Goal: Information Seeking & Learning: Learn about a topic

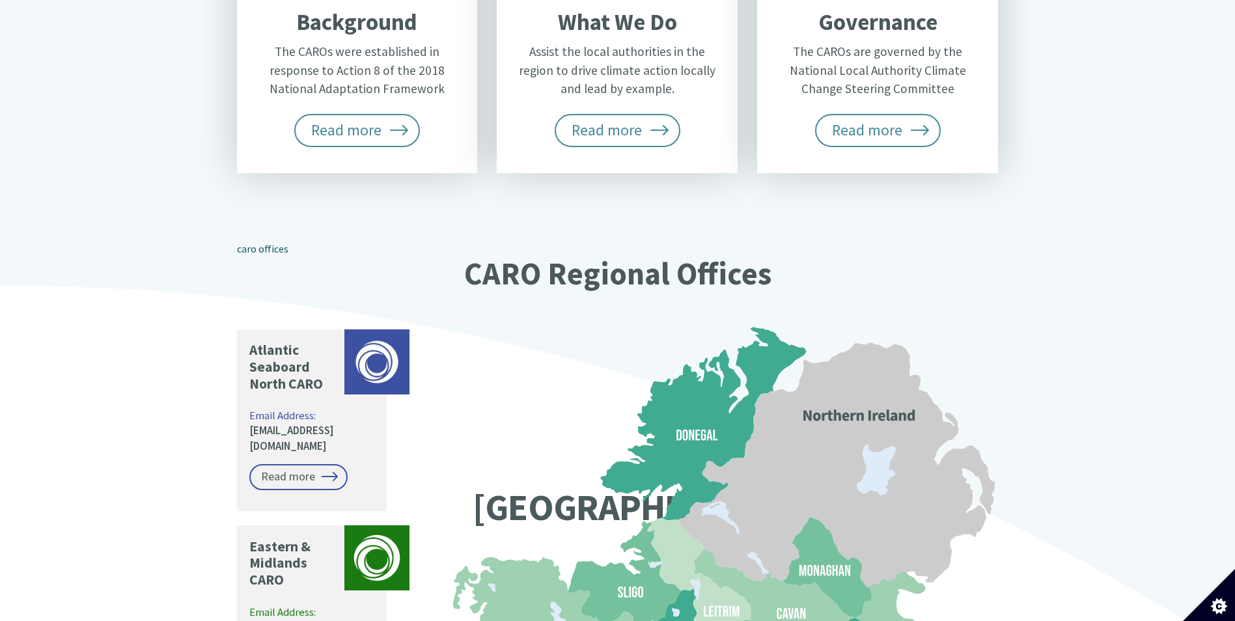
scroll to position [911, 0]
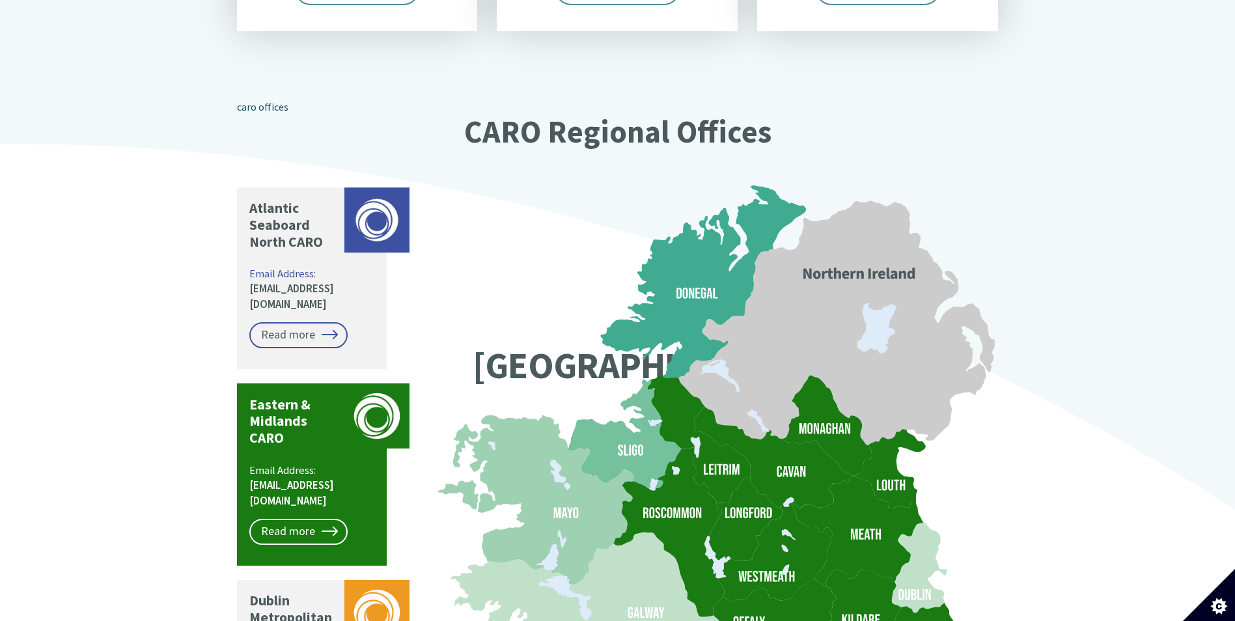
click at [846, 445] on icon at bounding box center [774, 458] width 161 height 102
click at [330, 519] on link "Read more" at bounding box center [298, 532] width 98 height 26
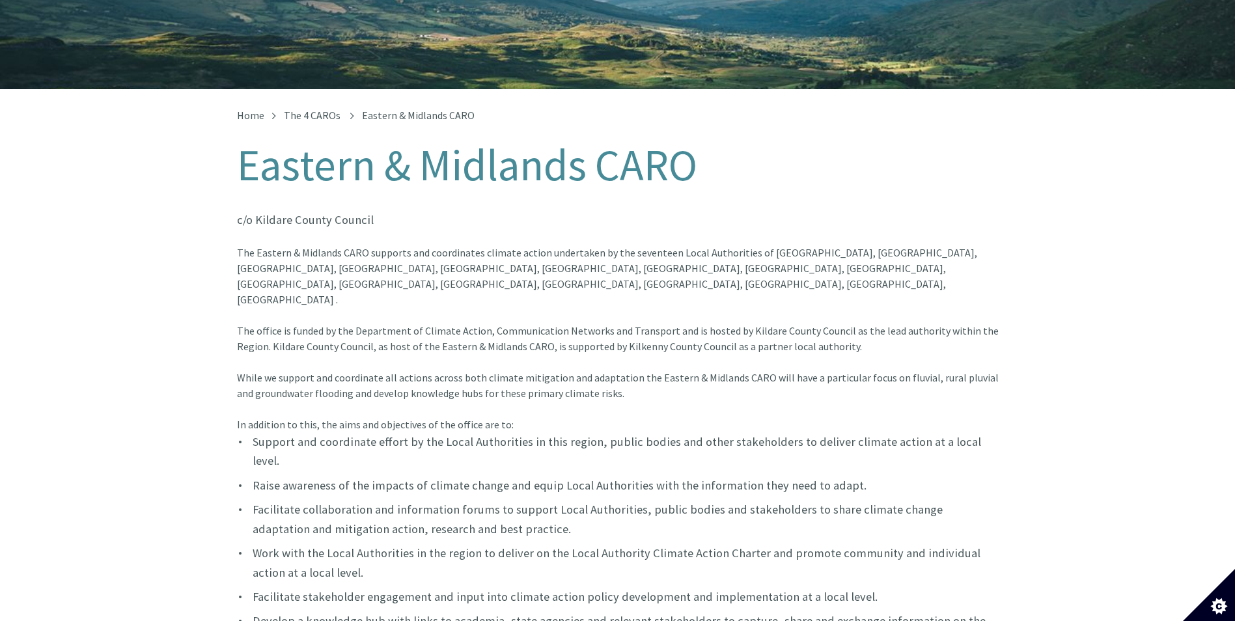
scroll to position [195, 0]
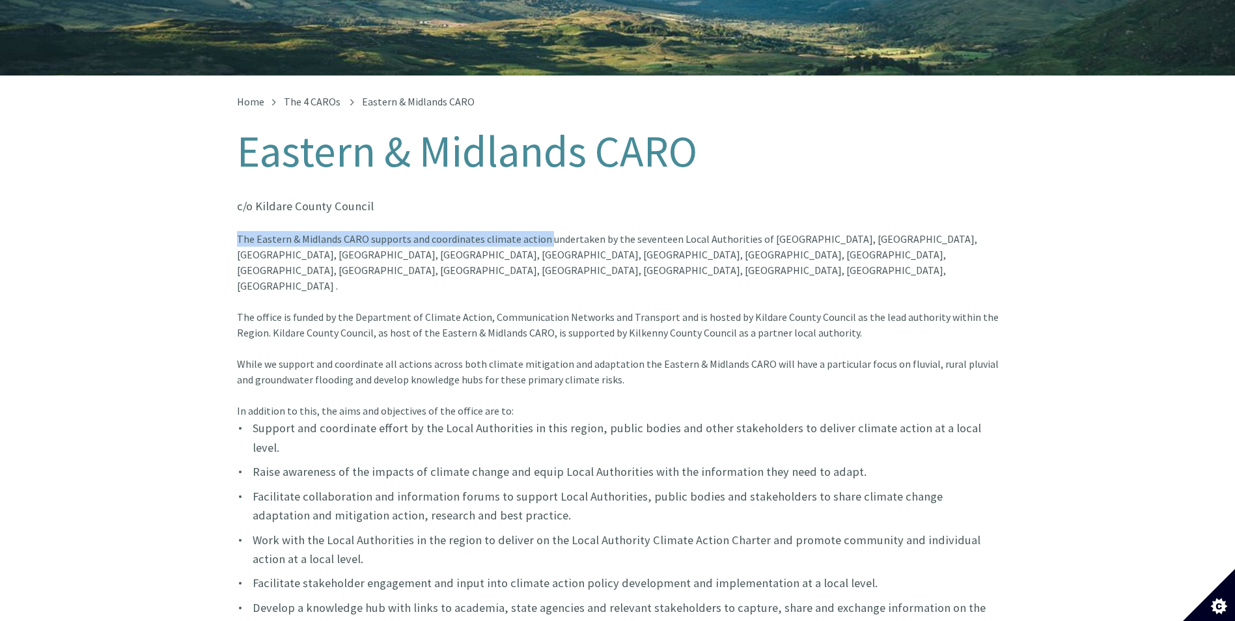
drag, startPoint x: 237, startPoint y: 228, endPoint x: 543, endPoint y: 225, distance: 306.0
click at [543, 232] on font "The Eastern & Midlands CARO supports and coordinates climate action undertaken …" at bounding box center [618, 285] width 762 height 107
drag, startPoint x: 543, startPoint y: 225, endPoint x: 510, endPoint y: 230, distance: 33.5
copy font "The Eastern & Midlands CARO supports and coordinates climate action"
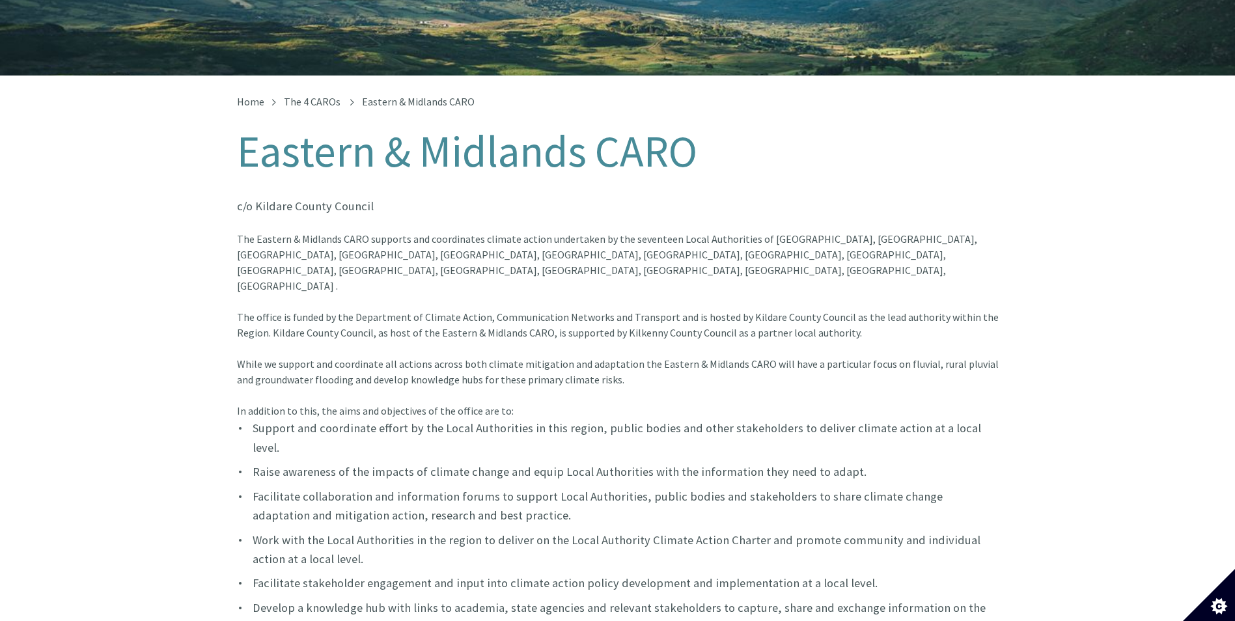
click at [870, 128] on h1 "Eastern & Midlands CARO" at bounding box center [618, 152] width 762 height 48
